Goal: Find contact information: Find contact information

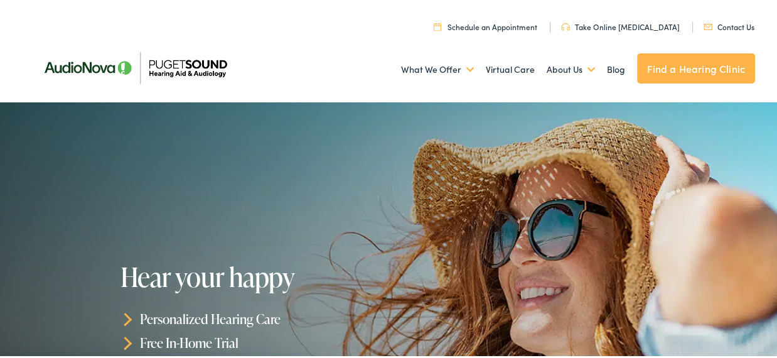
click at [726, 23] on link "Contact Us" at bounding box center [728, 24] width 51 height 11
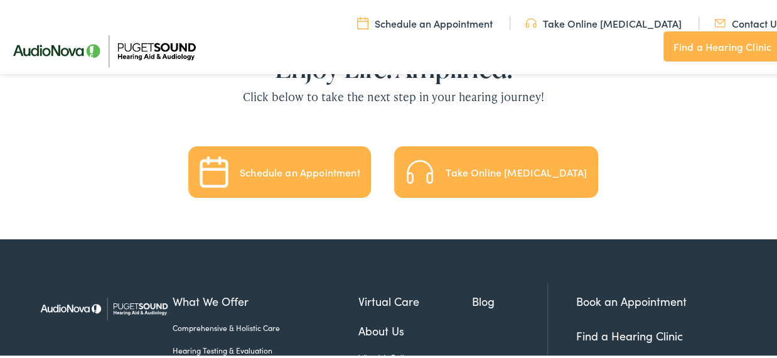
scroll to position [2838, 0]
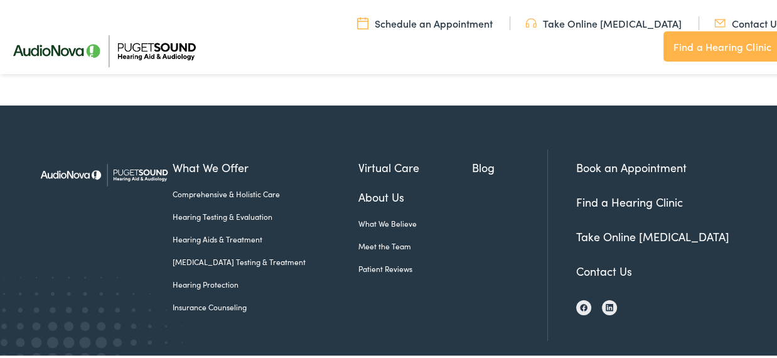
click at [557, 242] on div "Book an Appointment Find a Hearing Clinic Take Online [MEDICAL_DATA] Contact Us" at bounding box center [656, 242] width 198 height 191
